Goal: Find specific page/section: Find specific page/section

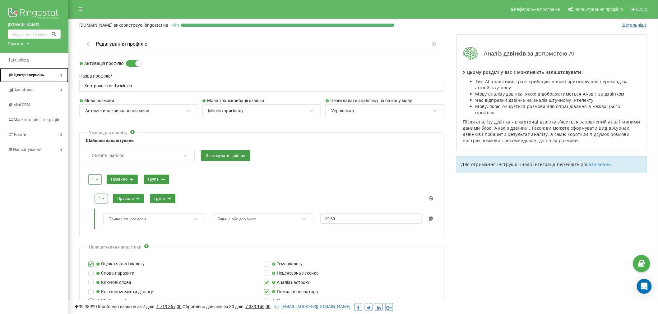
click at [36, 79] on link "Центр звернень" at bounding box center [34, 75] width 68 height 15
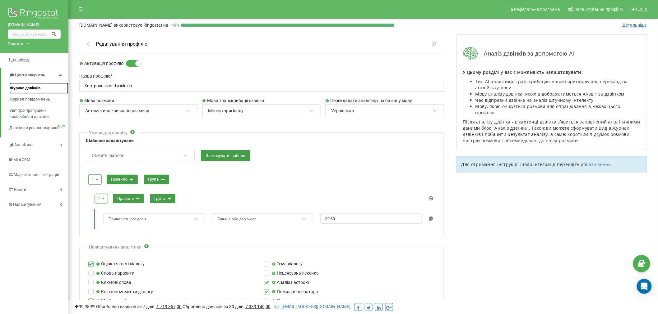
click at [34, 86] on span "Журнал дзвінків" at bounding box center [24, 88] width 31 height 6
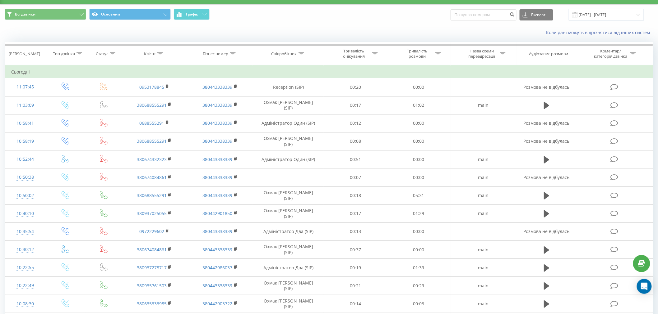
scroll to position [2, 0]
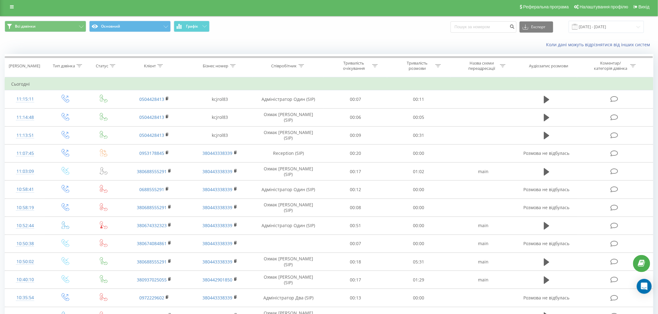
click at [654, 33] on div "Всі дзвінки Основний Графік Експорт .csv .xls .xlsx [DATE] - [DATE]" at bounding box center [328, 27] width 657 height 12
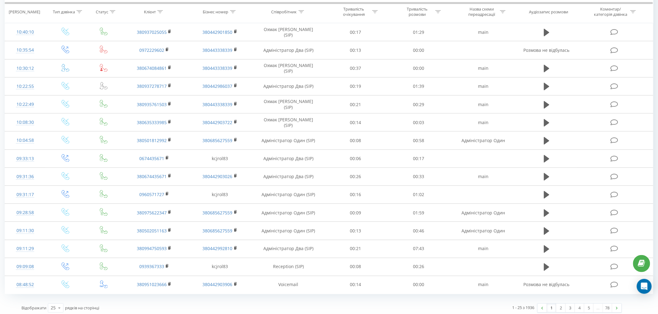
scroll to position [254, 0]
